Goal: Entertainment & Leisure: Consume media (video, audio)

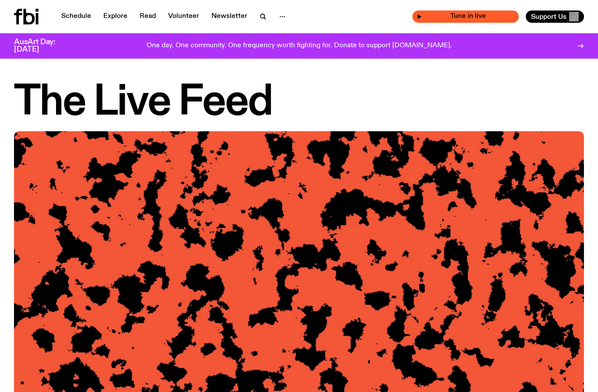
click at [475, 19] on span "Tune in live" at bounding box center [468, 16] width 92 height 7
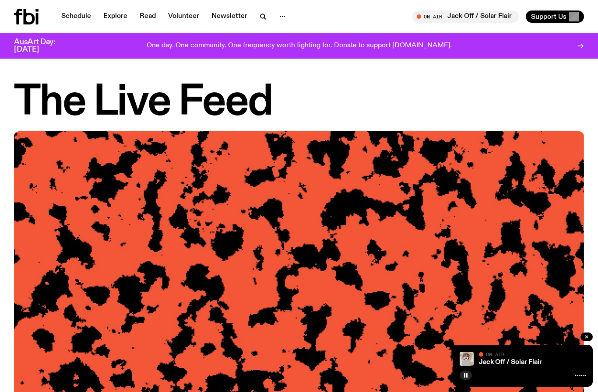
click at [546, 360] on div "Jack Off / Solar Flair" at bounding box center [531, 362] width 108 height 7
click at [561, 361] on div "Jack Off / Solar Flair" at bounding box center [531, 362] width 108 height 7
click at [495, 361] on link "Jack Off / Solar Flair" at bounding box center [510, 362] width 63 height 7
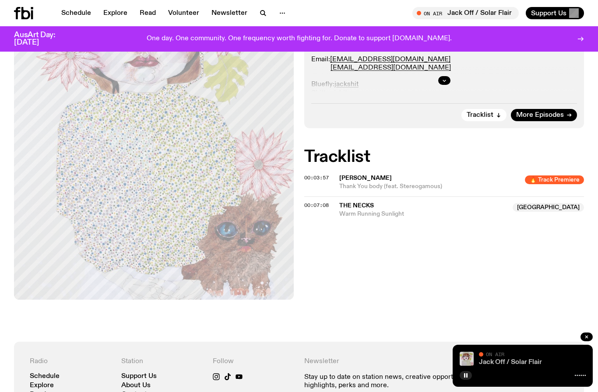
scroll to position [277, 0]
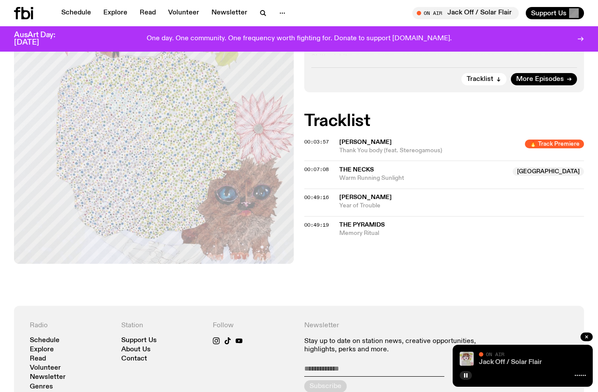
click at [501, 365] on link "Jack Off / Solar Flair" at bounding box center [510, 362] width 63 height 7
click at [465, 378] on icon "button" at bounding box center [465, 375] width 5 height 5
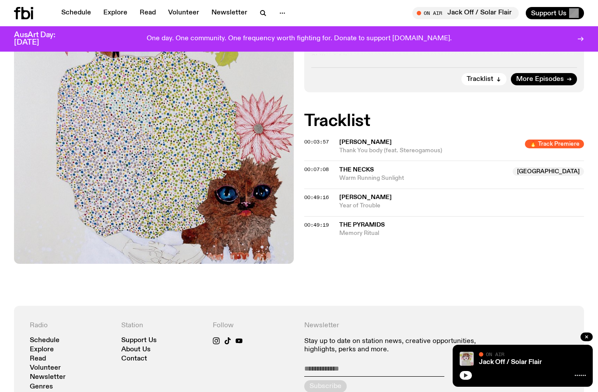
click at [467, 372] on button "button" at bounding box center [465, 375] width 12 height 9
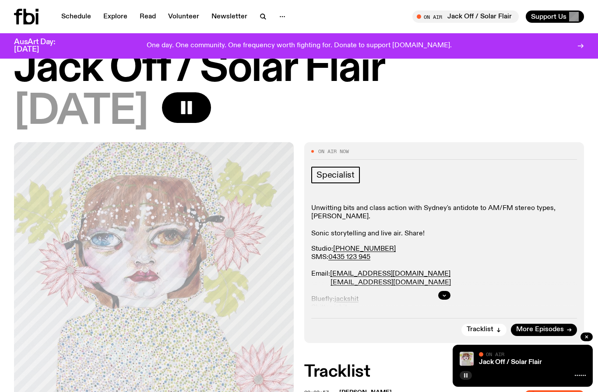
scroll to position [0, 0]
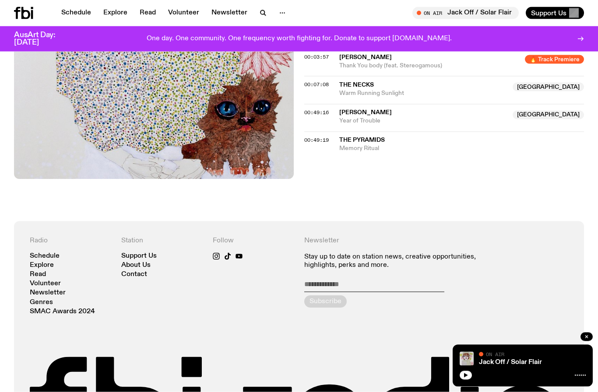
scroll to position [362, 0]
click at [464, 378] on icon "button" at bounding box center [466, 375] width 4 height 4
